Goal: Task Accomplishment & Management: Manage account settings

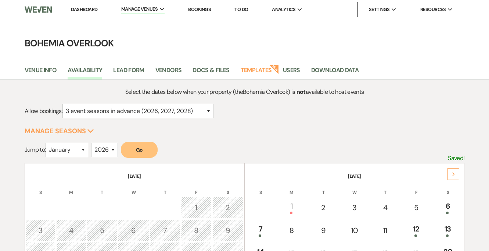
select select "3"
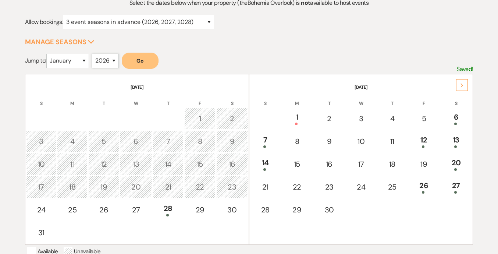
click at [114, 63] on select "2025 2026 2027 2028 2029" at bounding box center [105, 61] width 27 height 14
select select "2027"
click at [89, 64] on select "January February March April May June July August September October November De…" at bounding box center [67, 61] width 43 height 14
select select "8"
click at [408, 38] on div "Select the dates below when your property (the Bohemia Overlook ) is not availa…" at bounding box center [249, 195] width 448 height 394
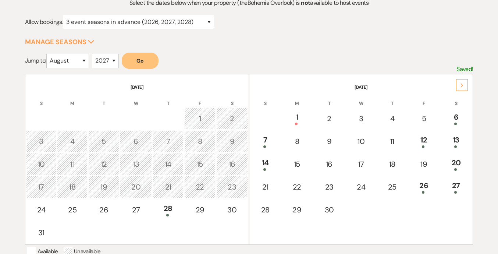
click at [148, 60] on button "Go" at bounding box center [140, 61] width 37 height 16
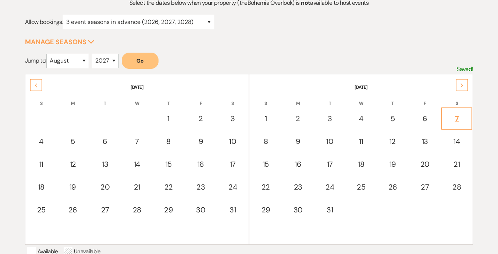
click at [461, 114] on div "7" at bounding box center [456, 118] width 22 height 11
select select "other"
select select "false"
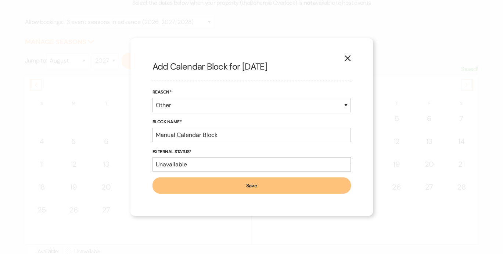
click at [352, 60] on button "X" at bounding box center [347, 57] width 11 height 13
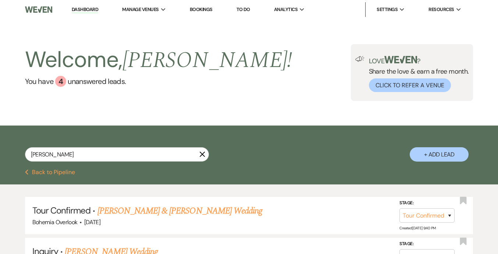
select select "4"
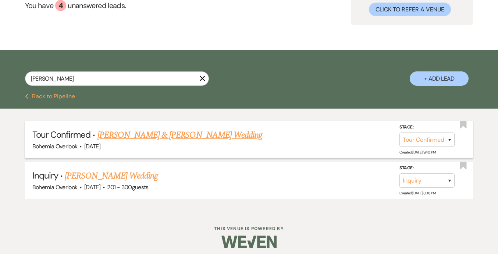
click at [194, 138] on link "[PERSON_NAME] & [PERSON_NAME] Wedding" at bounding box center [179, 134] width 165 height 13
select select "4"
select select "5"
